Goal: Transaction & Acquisition: Subscribe to service/newsletter

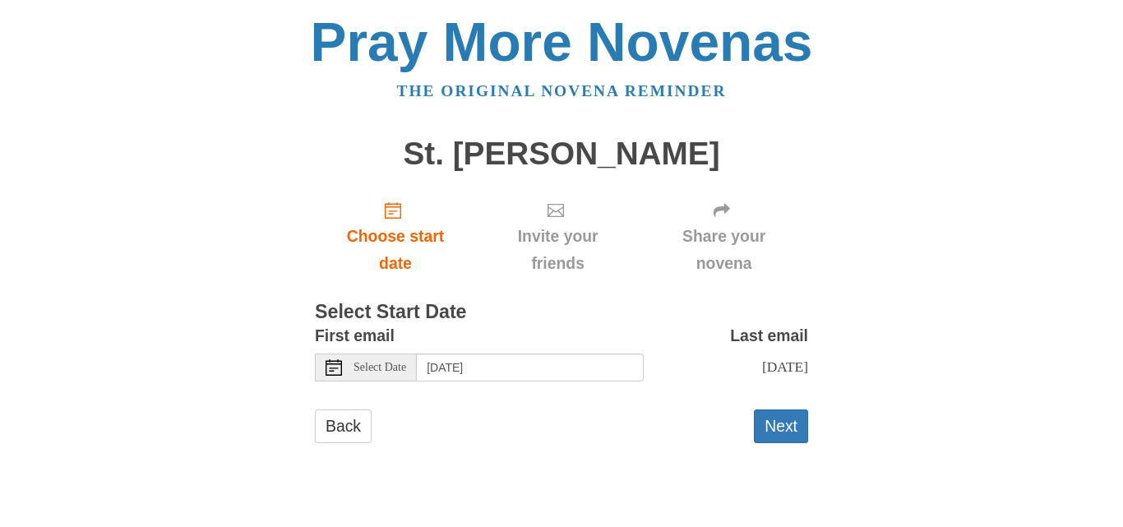
click at [397, 364] on span "Select Date" at bounding box center [380, 368] width 53 height 12
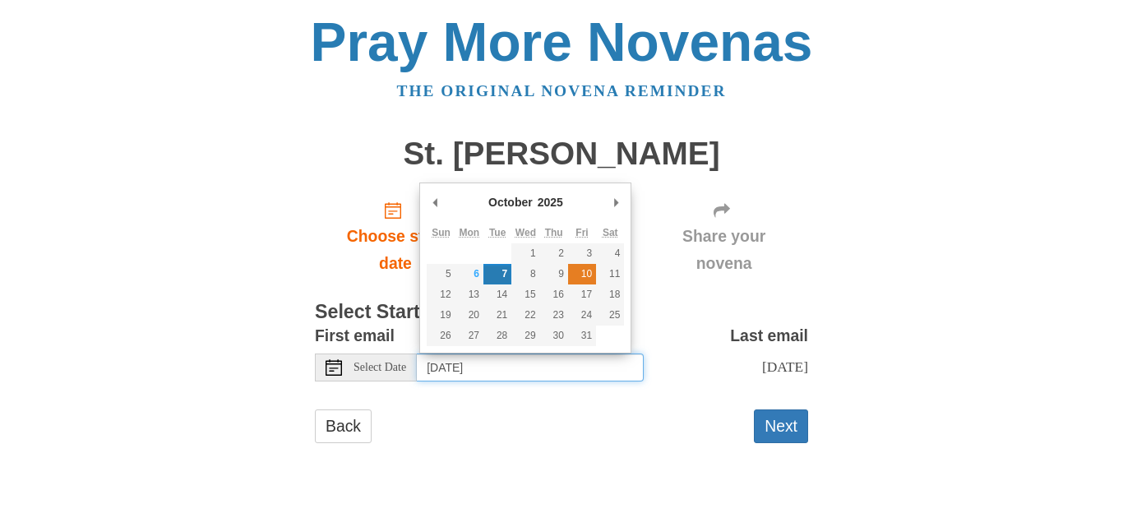
type input "[DATE]"
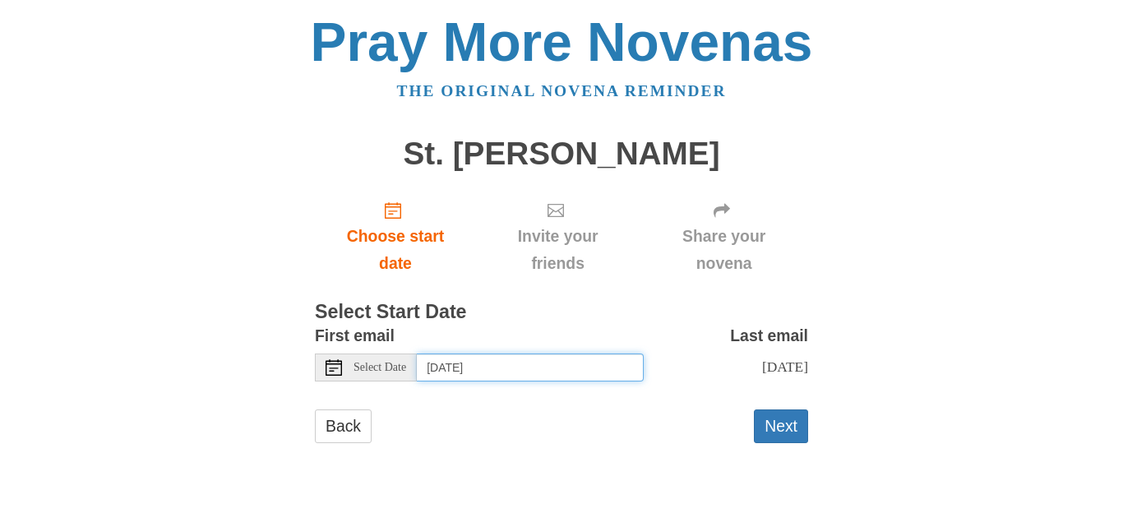
click at [477, 377] on input "[DATE]" at bounding box center [530, 368] width 227 height 28
click at [560, 394] on form "First email Select Date [DATE] Last email [DATE] Selecting [DATE] as the start …" at bounding box center [561, 390] width 493 height 137
click at [762, 368] on span "[DATE]" at bounding box center [785, 367] width 46 height 16
click at [762, 369] on span "[DATE]" at bounding box center [785, 367] width 46 height 16
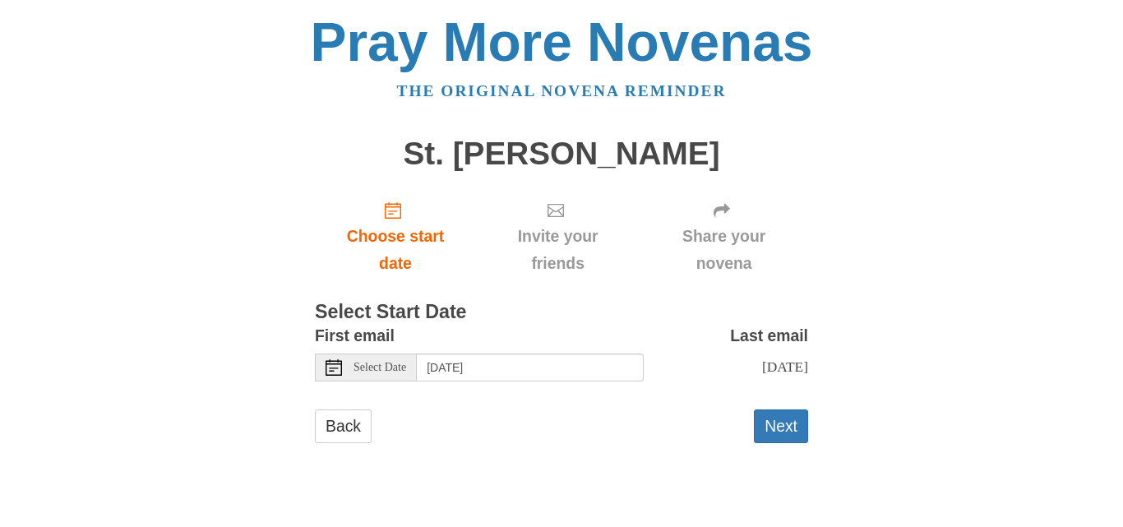
drag, startPoint x: 735, startPoint y: 368, endPoint x: 743, endPoint y: 368, distance: 8.3
click at [762, 368] on span "[DATE]" at bounding box center [785, 367] width 46 height 16
click at [776, 412] on button "Next" at bounding box center [781, 427] width 54 height 34
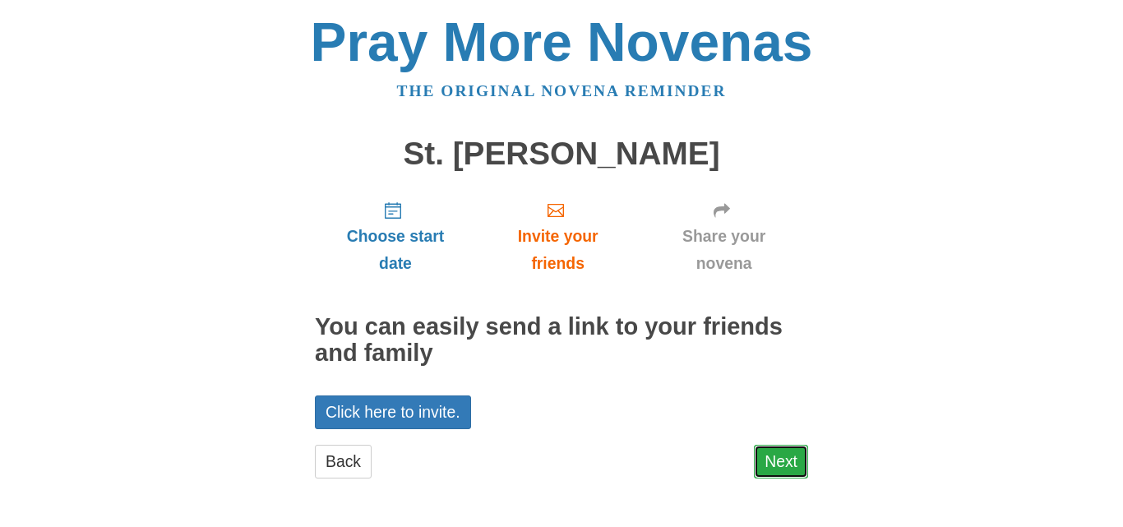
click at [787, 456] on link "Next" at bounding box center [781, 462] width 54 height 34
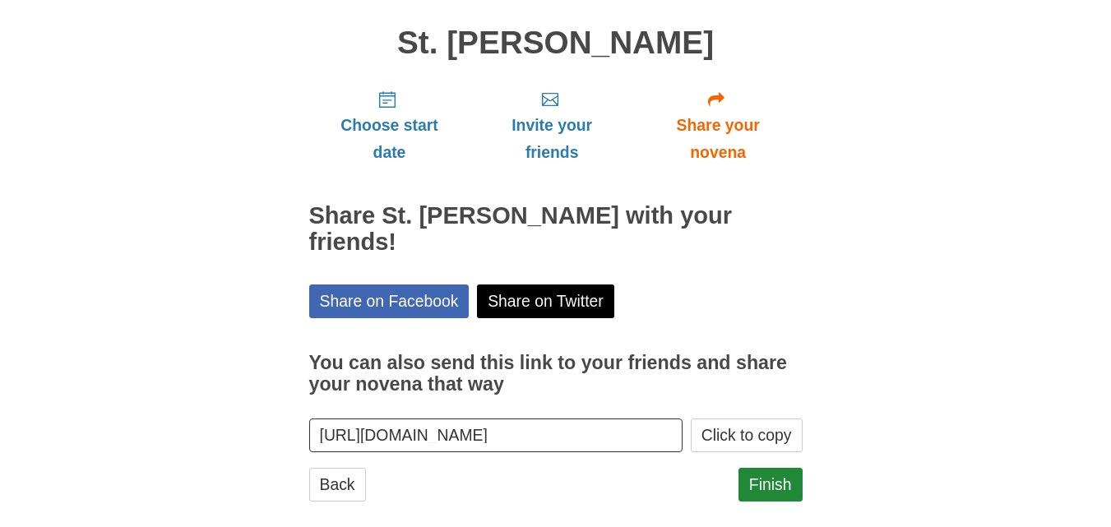
scroll to position [133, 0]
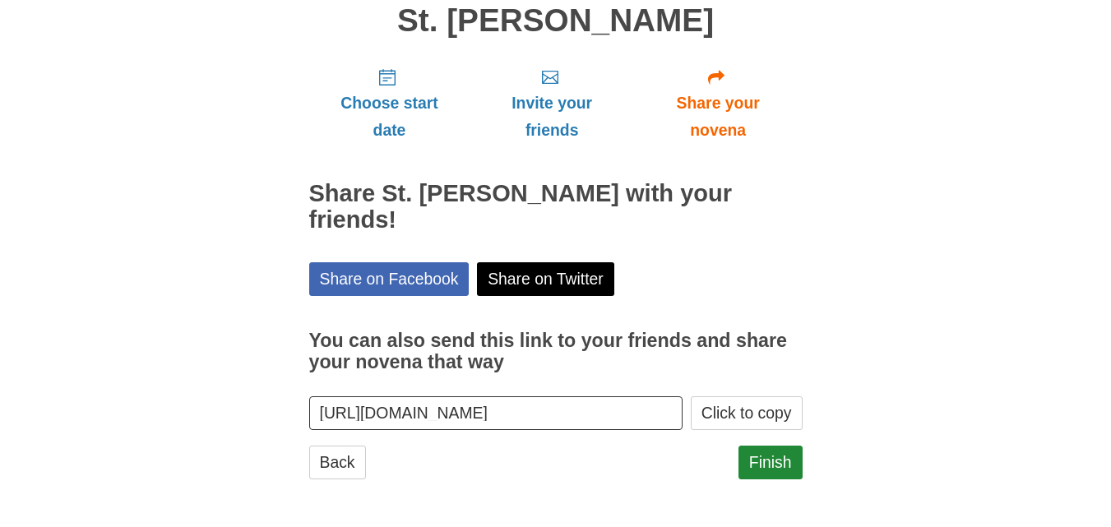
click at [669, 415] on input "[URL][DOMAIN_NAME]" at bounding box center [496, 413] width 374 height 34
click at [757, 405] on button "Click to copy" at bounding box center [747, 413] width 112 height 34
click at [756, 454] on link "Finish" at bounding box center [770, 463] width 64 height 34
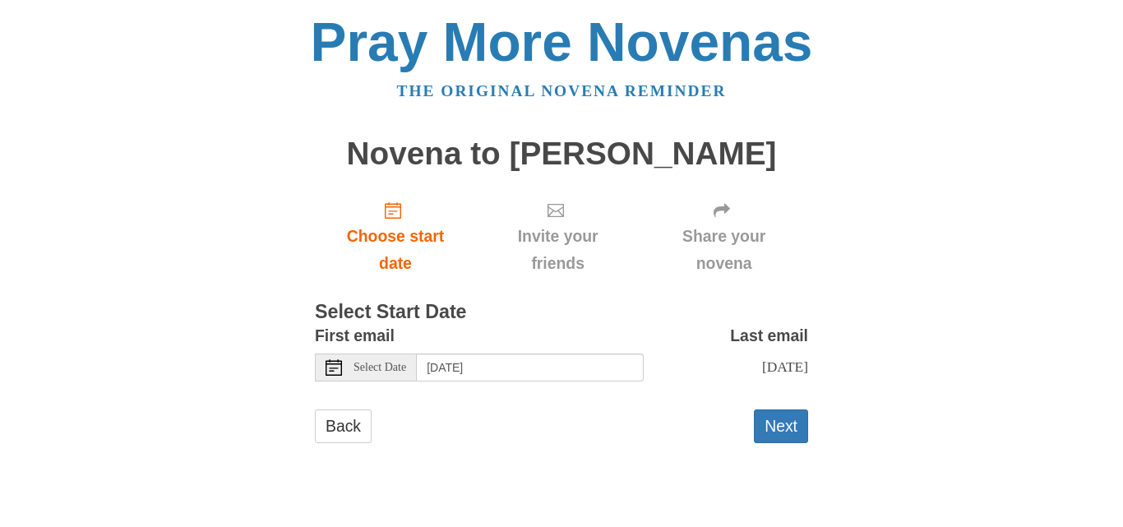
click at [388, 368] on span "Select Date" at bounding box center [380, 368] width 53 height 12
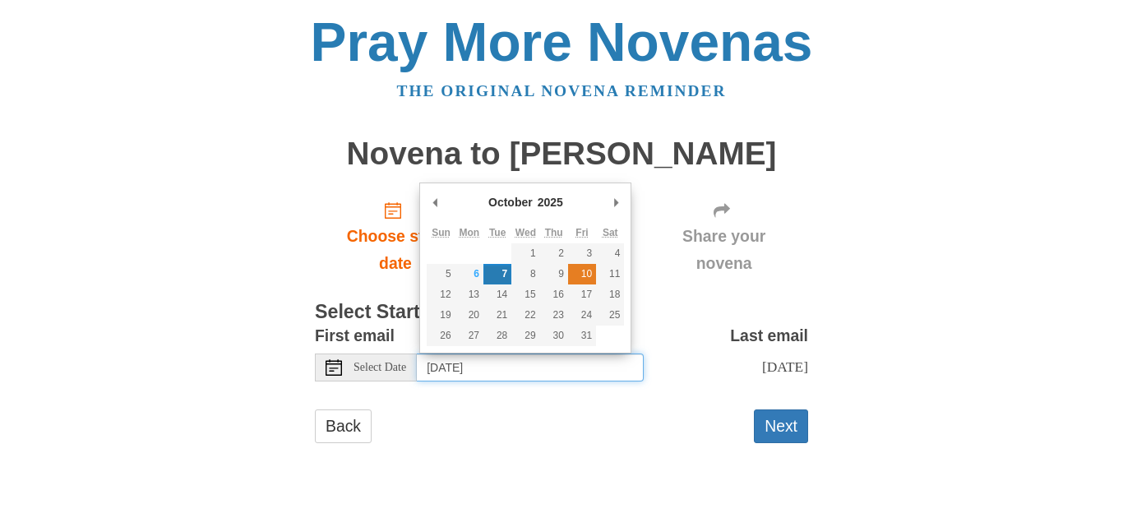
type input "Friday, October 10th"
click at [572, 370] on input "Friday, October 10th" at bounding box center [530, 368] width 227 height 28
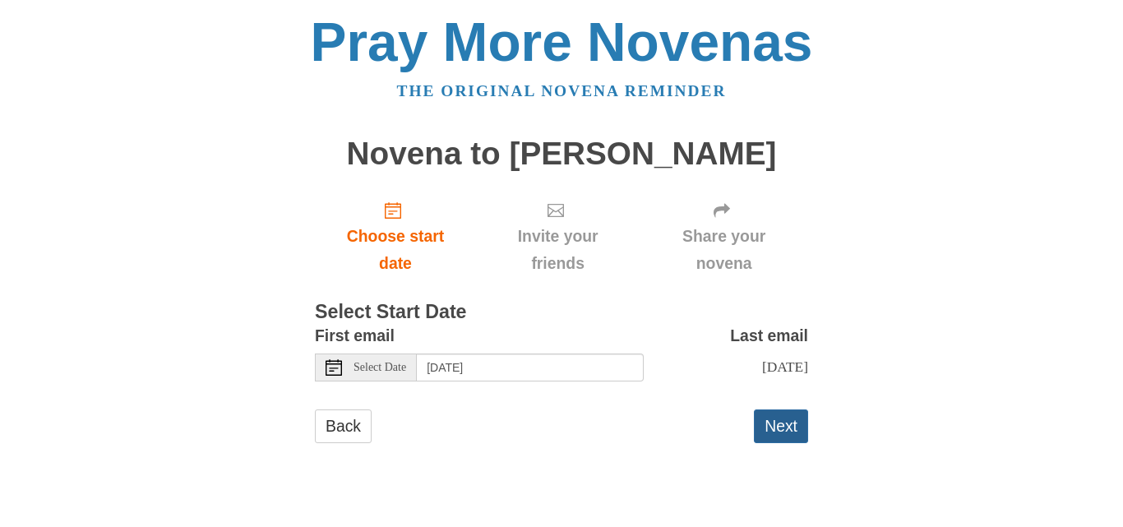
click at [779, 421] on button "Next" at bounding box center [781, 427] width 54 height 34
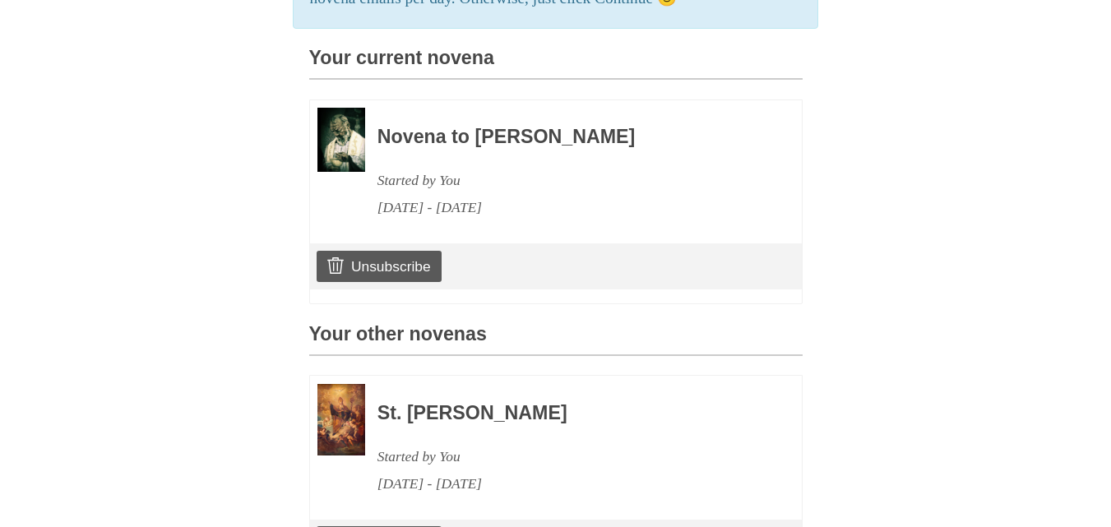
scroll to position [329, 0]
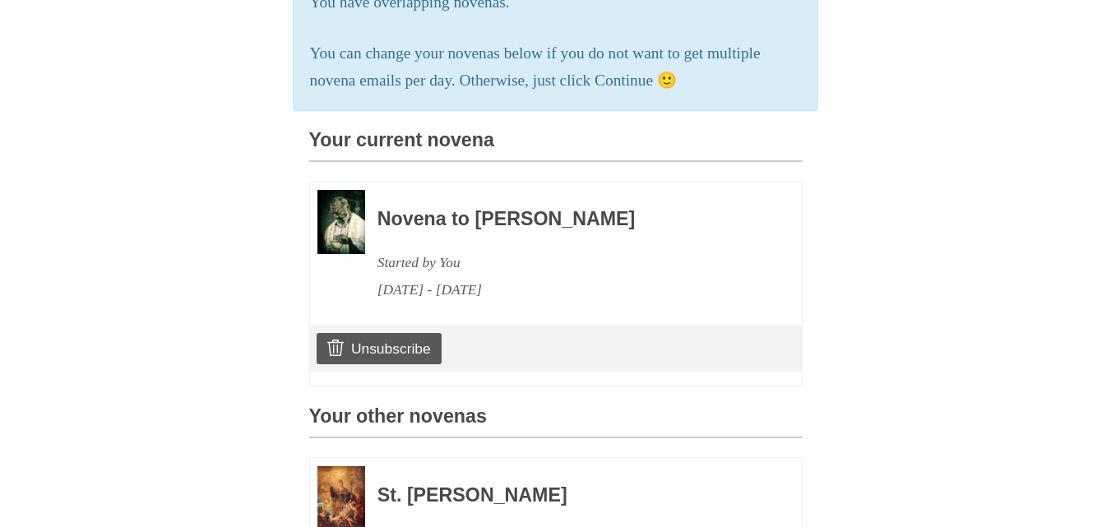
click at [525, 303] on div "[DATE] - [DATE]" at bounding box center [567, 289] width 380 height 27
click at [546, 303] on div "[DATE] - [DATE]" at bounding box center [567, 289] width 380 height 27
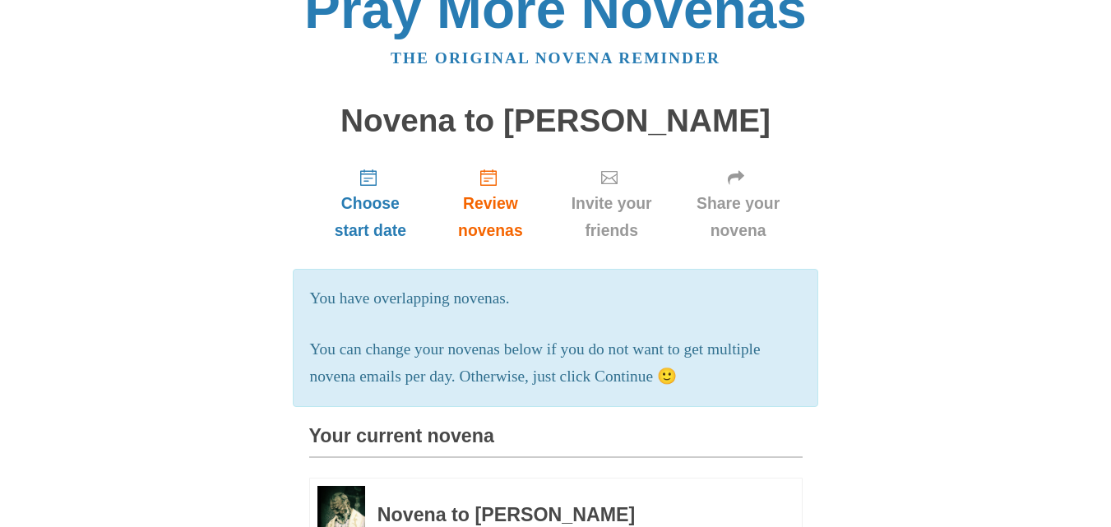
scroll to position [0, 0]
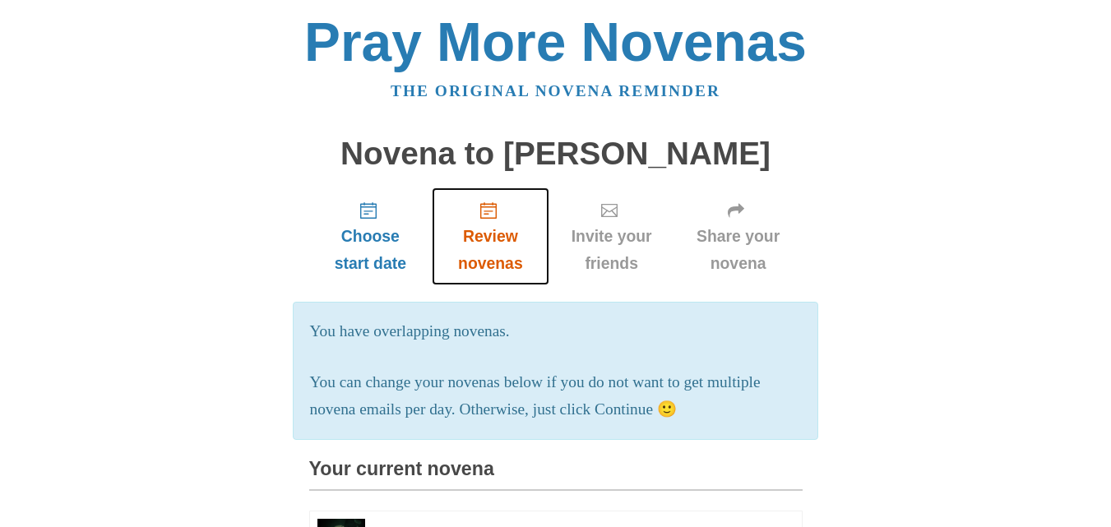
click at [488, 213] on icon "Review novenas" at bounding box center [488, 210] width 16 height 16
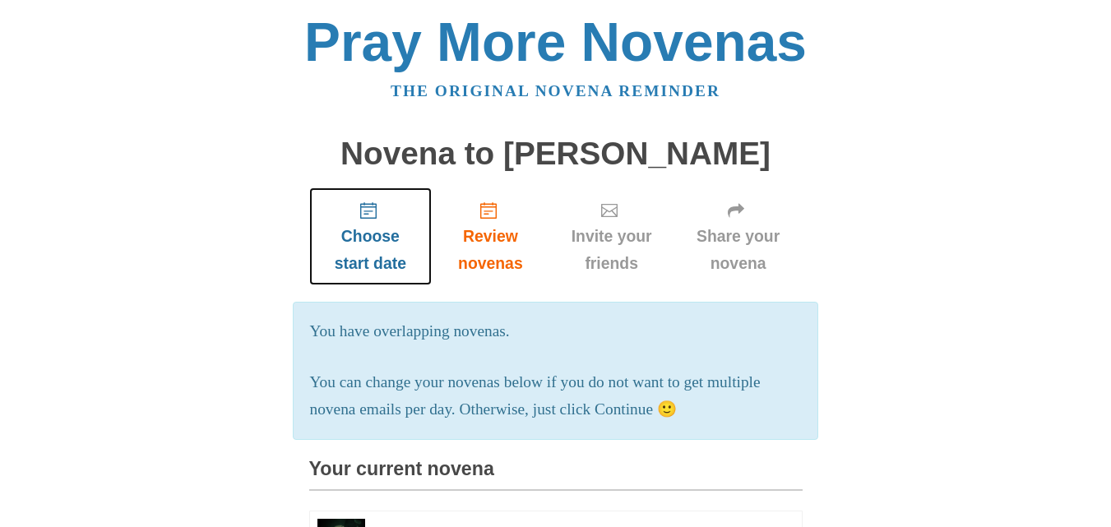
click at [372, 224] on span "Choose start date" at bounding box center [371, 250] width 90 height 54
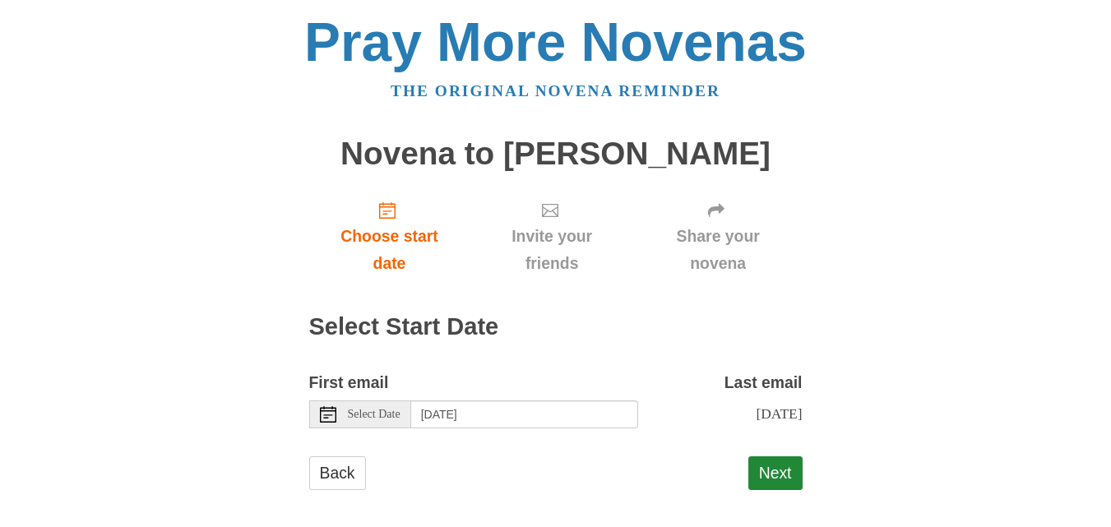
scroll to position [11, 0]
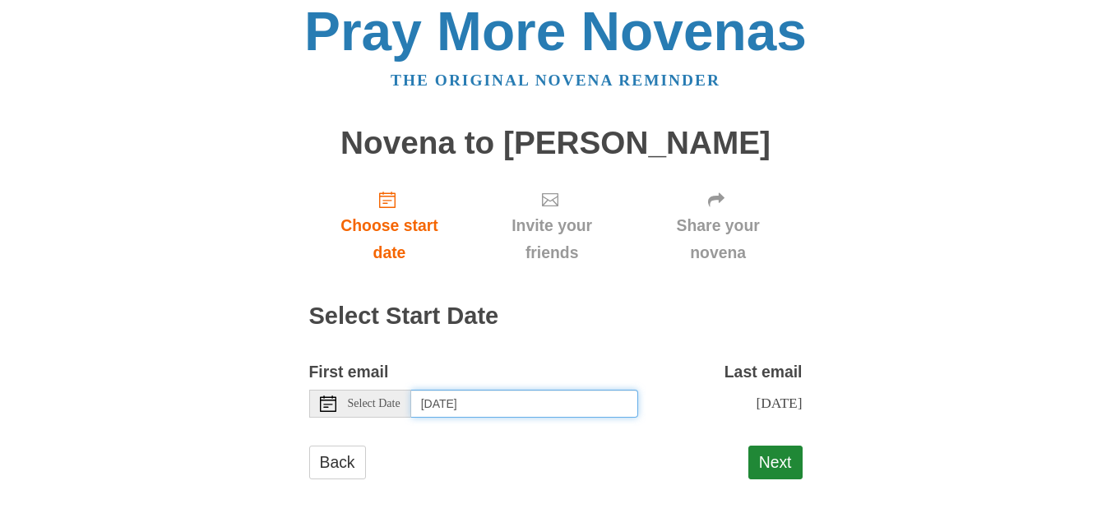
click at [462, 402] on input "[DATE]" at bounding box center [524, 404] width 227 height 28
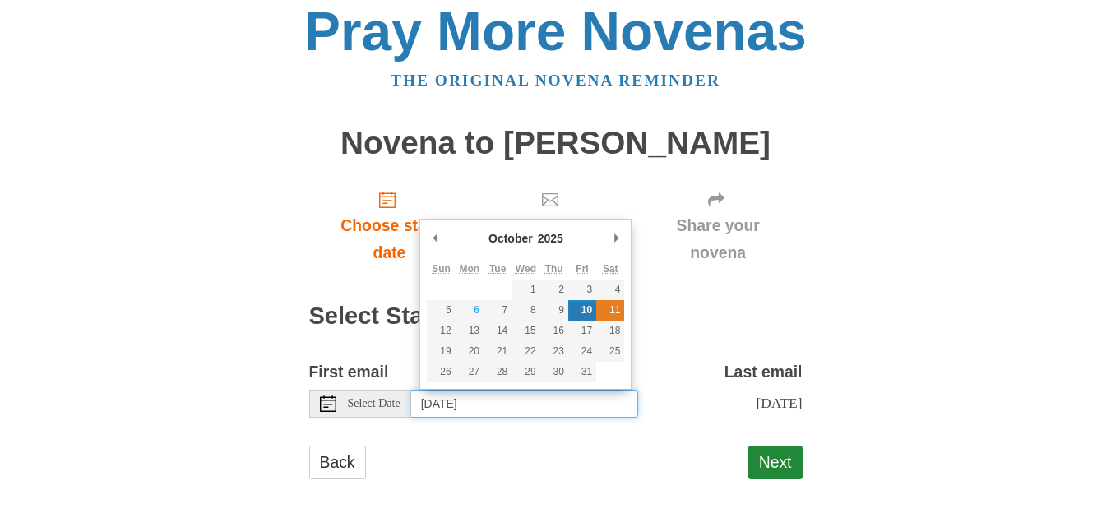
type input "[DATE]"
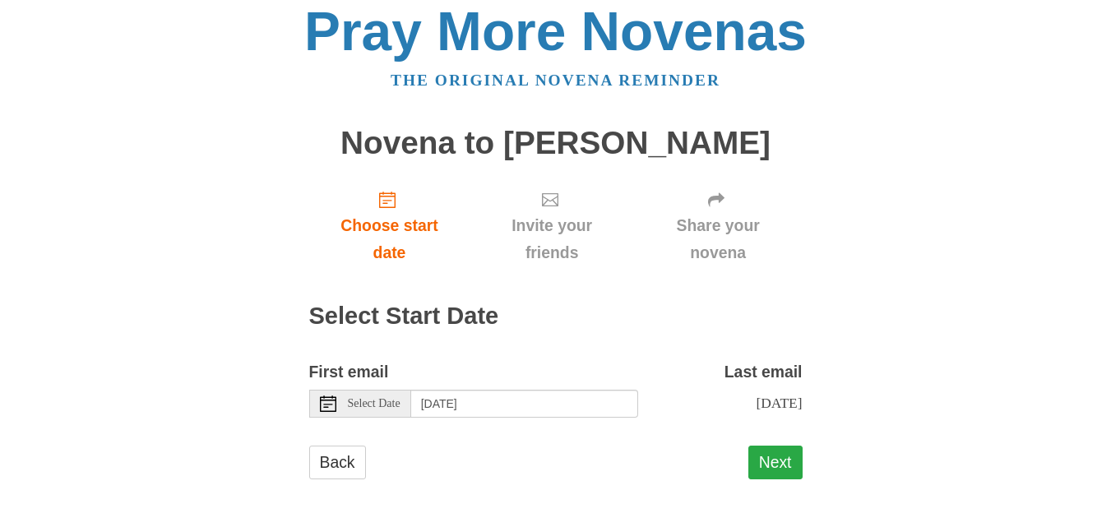
click at [790, 459] on button "Next" at bounding box center [775, 463] width 54 height 34
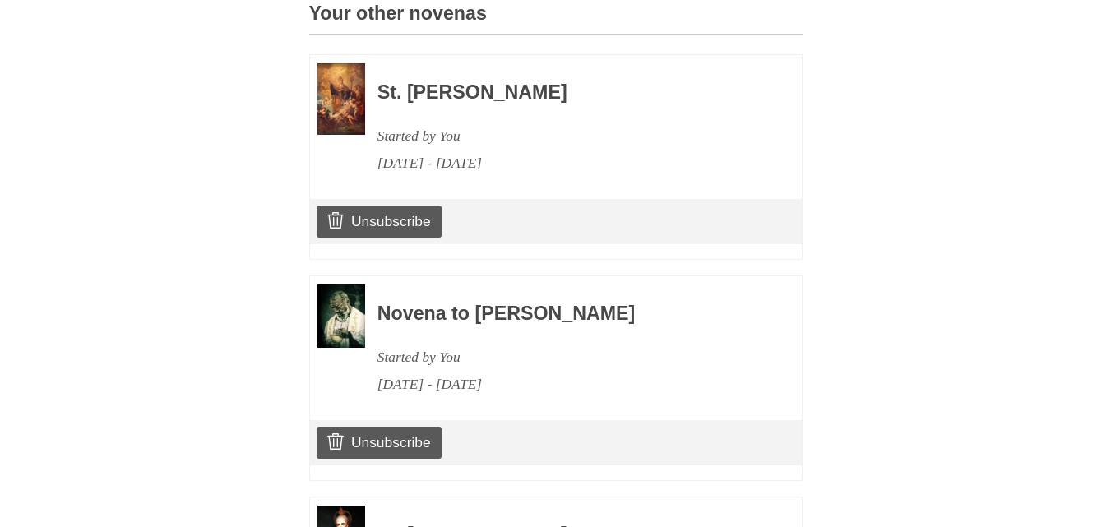
scroll to position [740, 0]
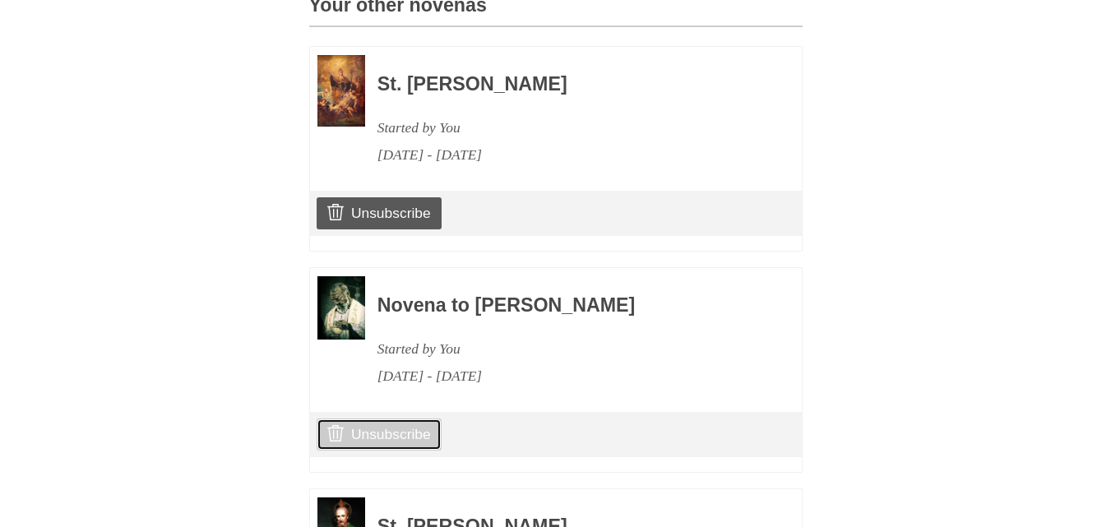
click at [354, 450] on link "Unsubscribe" at bounding box center [379, 434] width 124 height 31
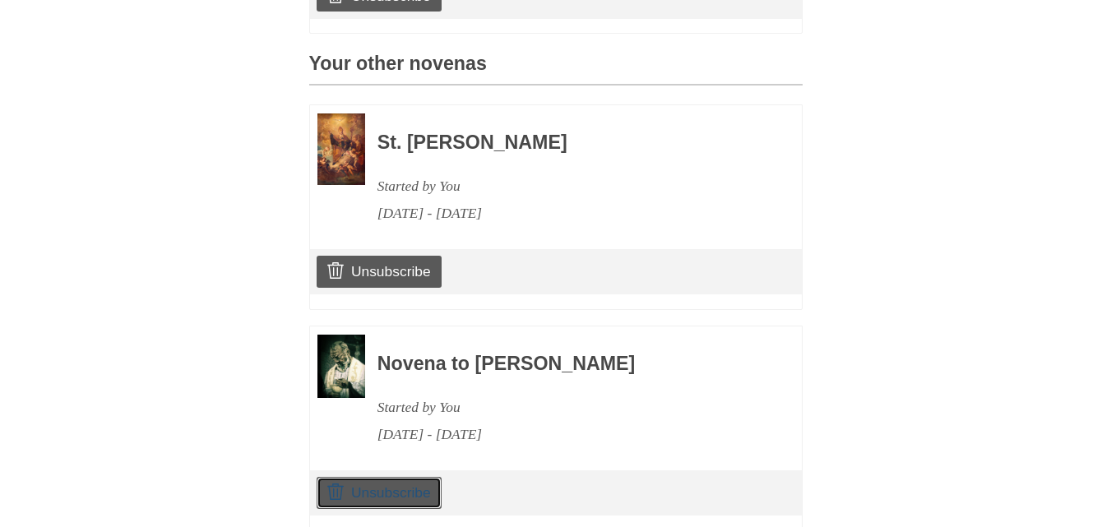
scroll to position [587, 0]
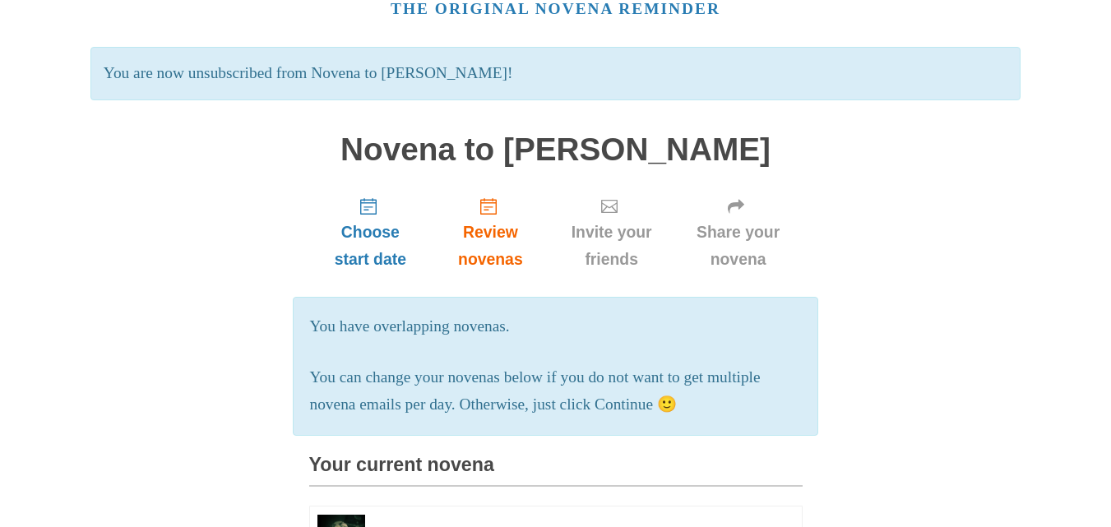
scroll to position [164, 0]
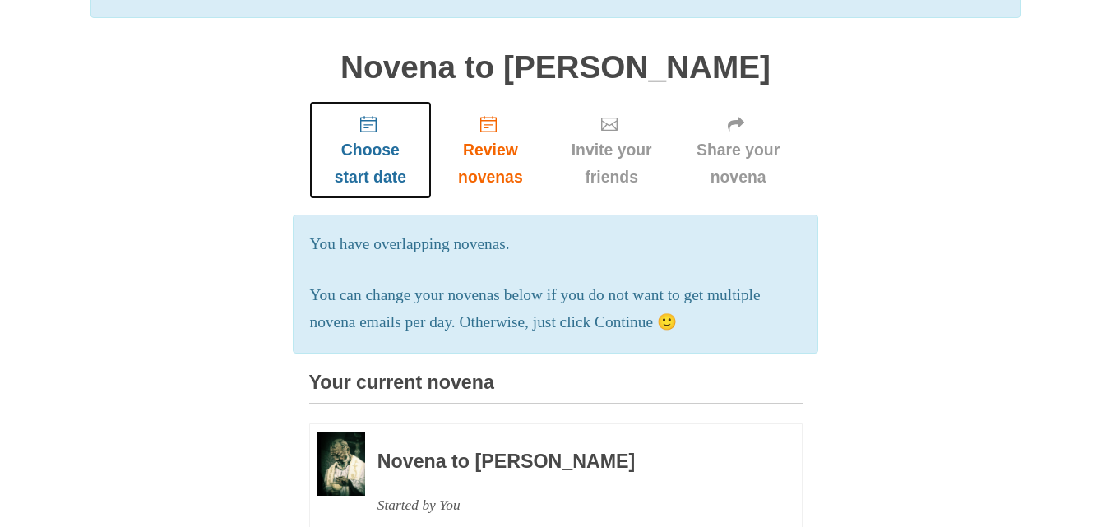
click at [409, 151] on span "Choose start date" at bounding box center [371, 164] width 90 height 54
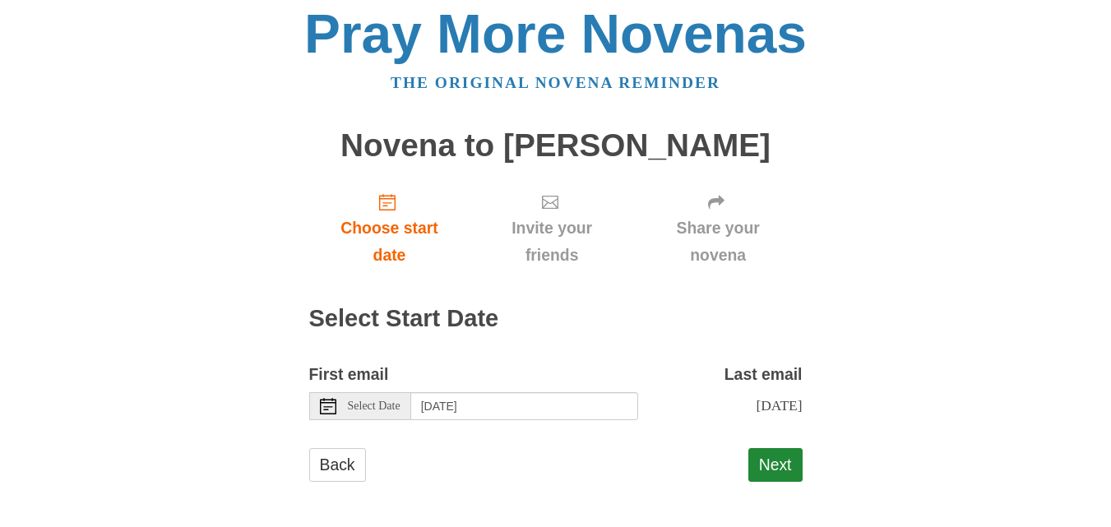
scroll to position [11, 0]
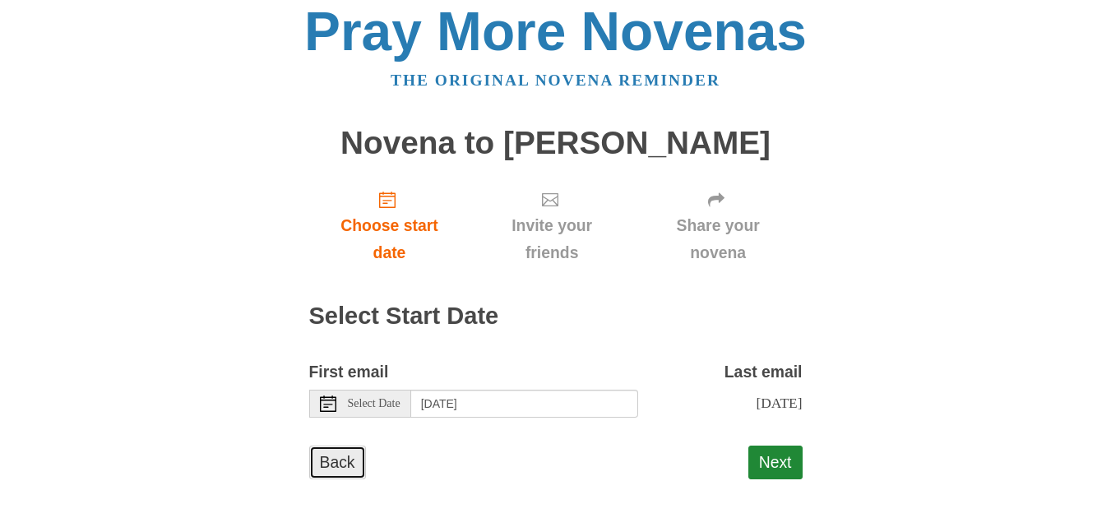
click at [330, 463] on link "Back" at bounding box center [337, 463] width 57 height 34
